Goal: Navigation & Orientation: Find specific page/section

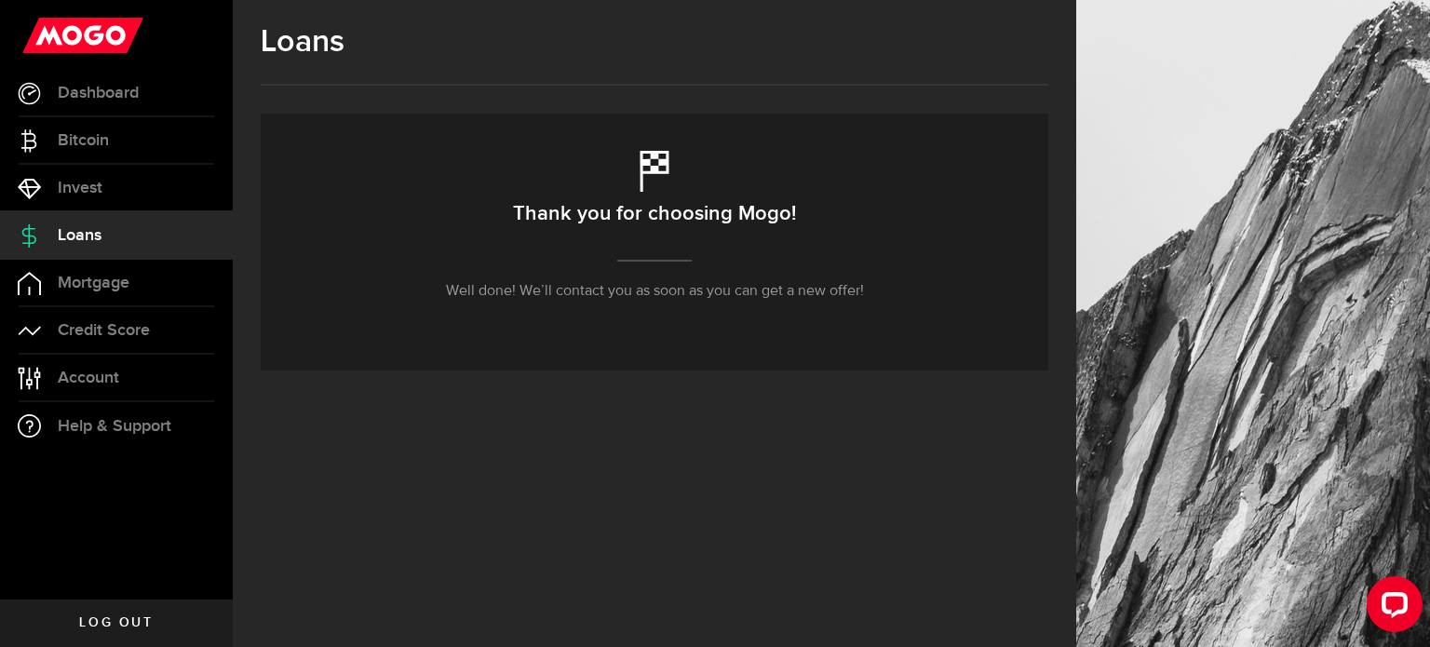
click at [874, 301] on div "Thank you for choosing Mogo! Well done! We’ll contact you as soon as you can ge…" at bounding box center [655, 242] width 788 height 257
click at [121, 189] on link "Invest" at bounding box center [116, 188] width 233 height 47
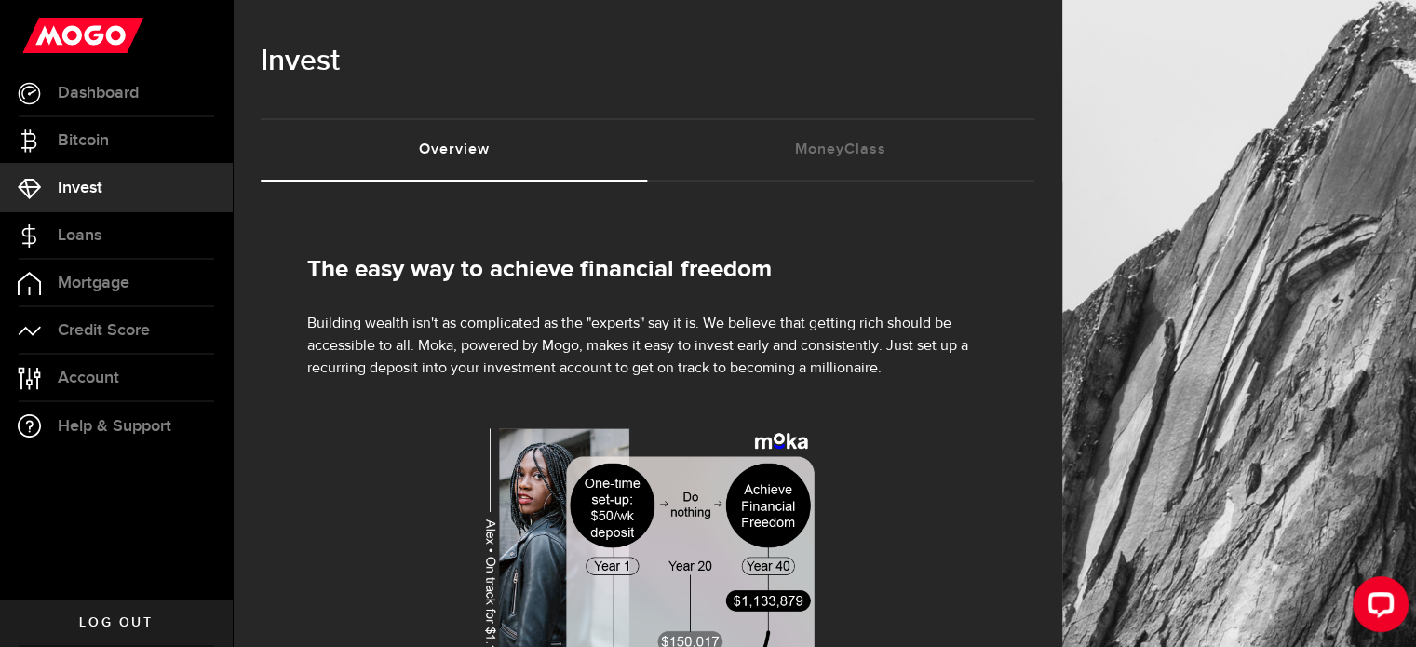
click at [303, 399] on div "The easy way to achieve financial freedom Building wealth isn't as complicated …" at bounding box center [648, 571] width 774 height 722
click at [84, 252] on link "Loans" at bounding box center [116, 235] width 233 height 47
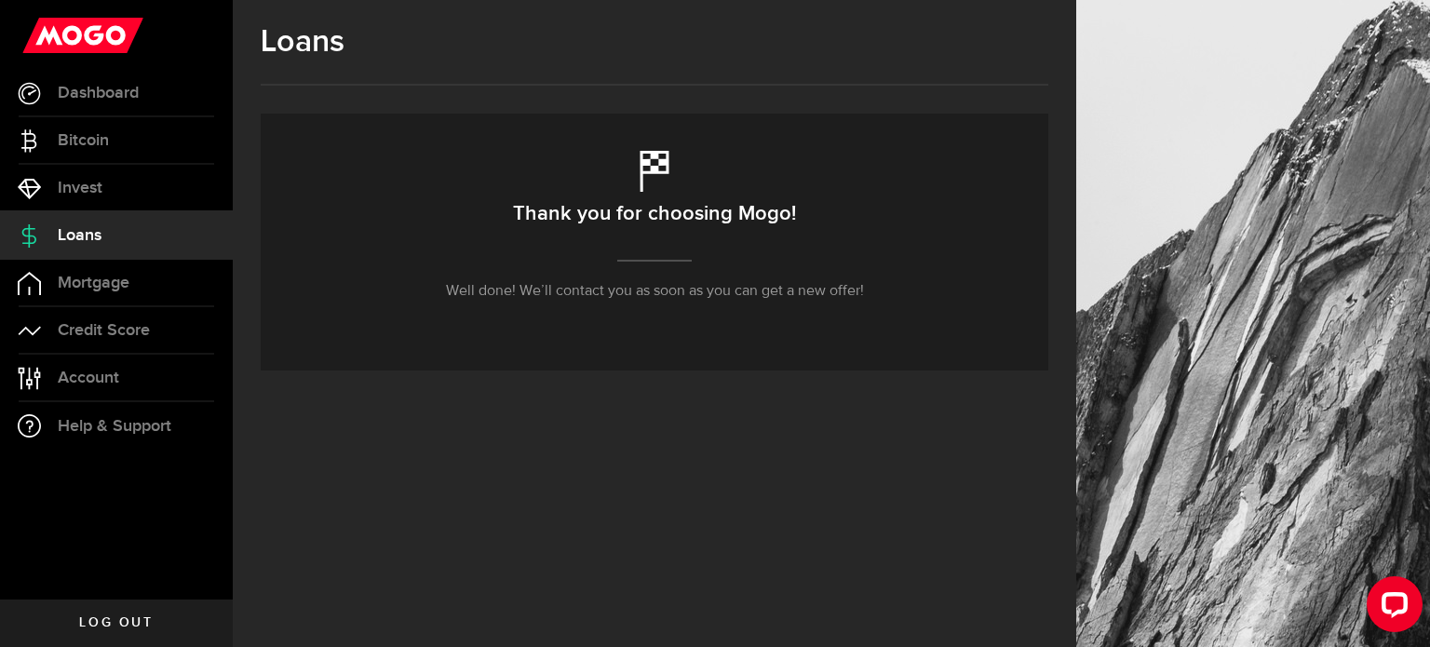
click at [365, 407] on div "Loans Thank you for choosing Mogo! Well done! We’ll contact you as soon as you …" at bounding box center [655, 323] width 844 height 647
